Goal: Find specific page/section: Find specific page/section

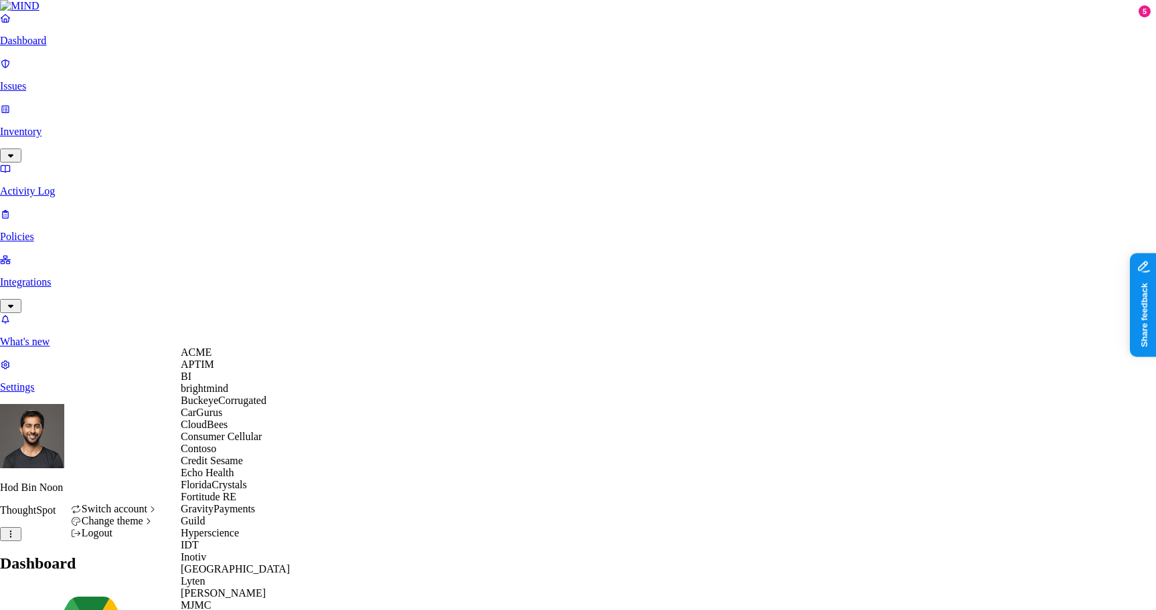
scroll to position [539, 0]
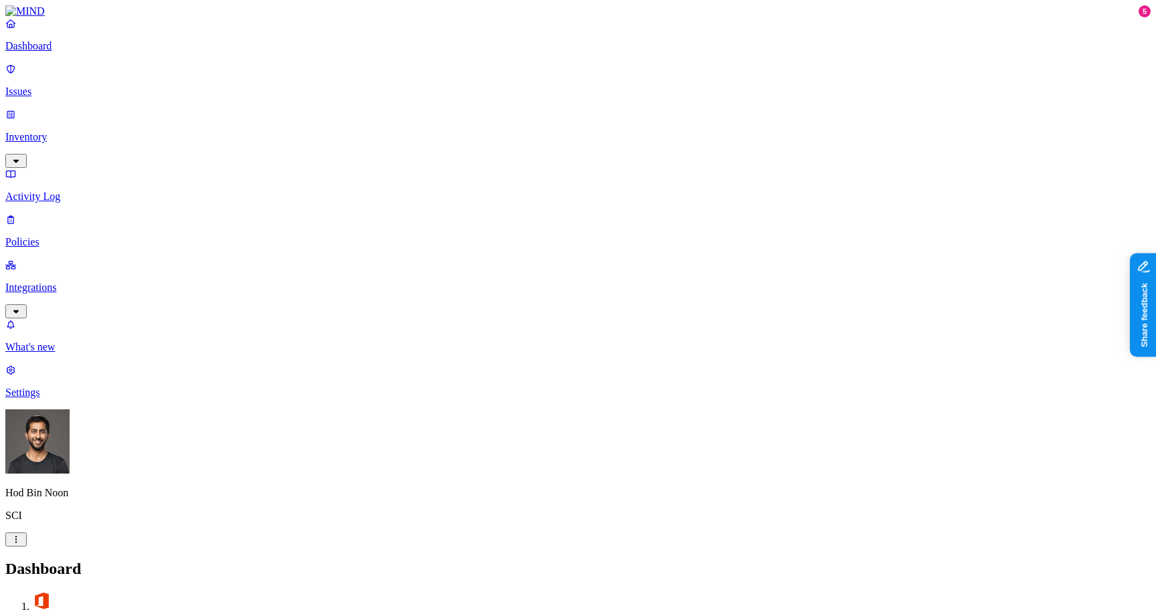
click at [64, 282] on p "Integrations" at bounding box center [577, 288] width 1145 height 12
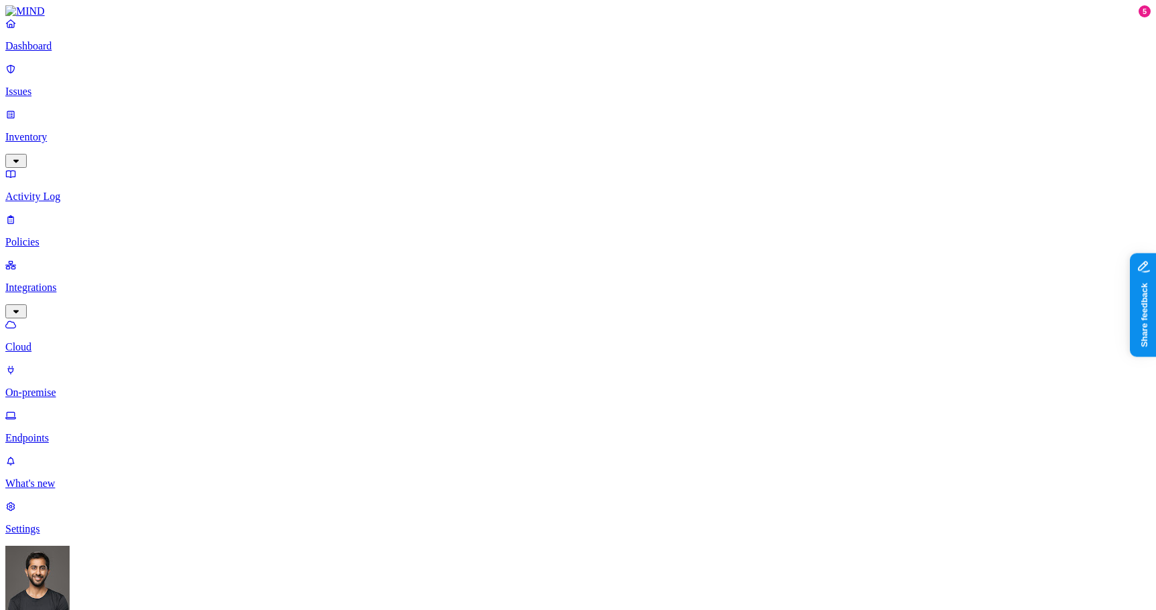
click at [70, 387] on p "On-premise" at bounding box center [577, 393] width 1145 height 12
click at [66, 341] on p "Cloud" at bounding box center [577, 347] width 1145 height 12
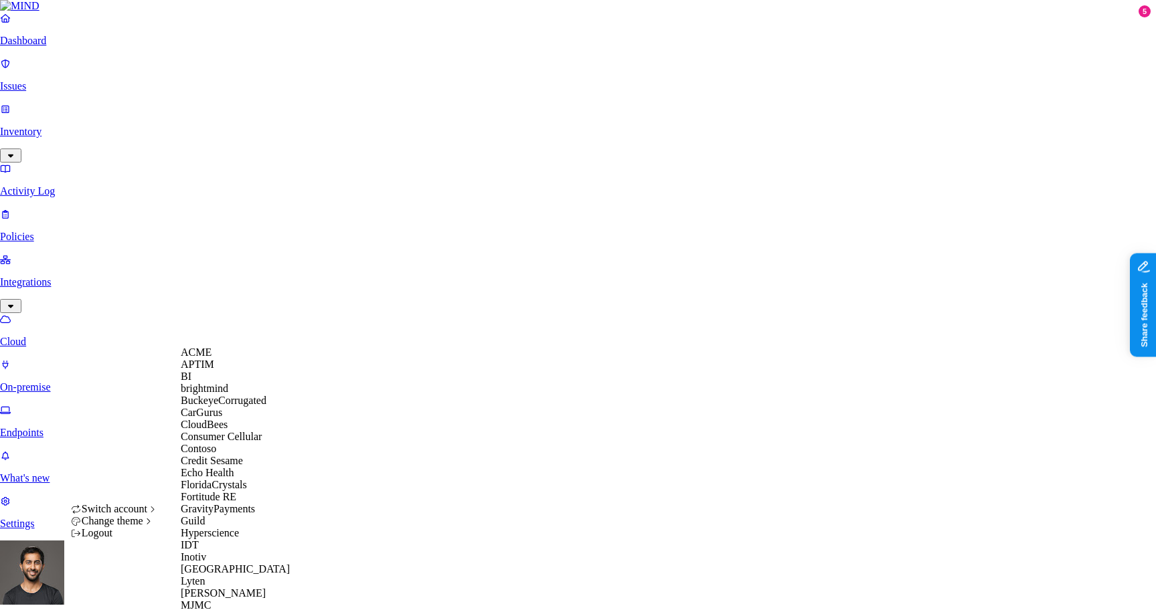
click at [232, 357] on div "ACME" at bounding box center [246, 353] width 130 height 12
